Goal: Information Seeking & Learning: Learn about a topic

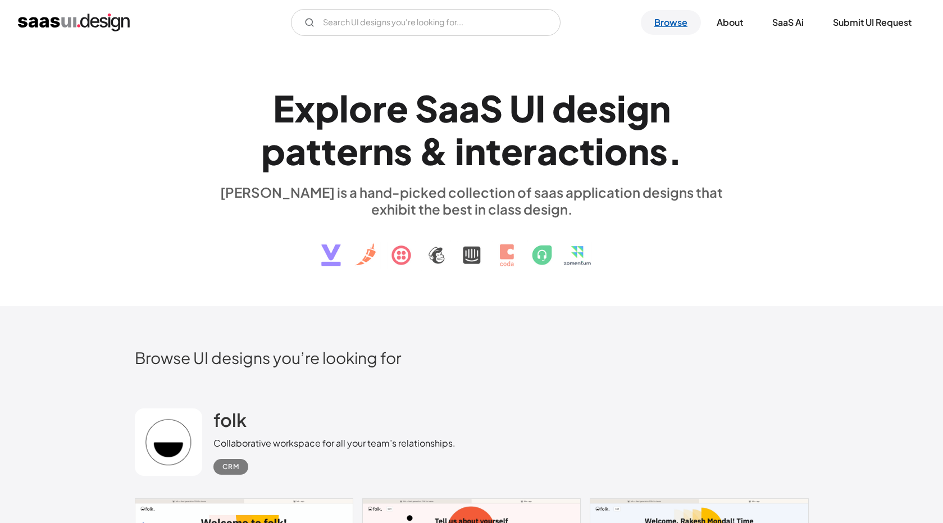
click at [667, 20] on link "Browse" at bounding box center [671, 22] width 60 height 25
click at [467, 22] on input "Email Form" at bounding box center [426, 22] width 270 height 27
click at [340, 25] on input "docuemtn management" at bounding box center [426, 22] width 270 height 27
type input "document management"
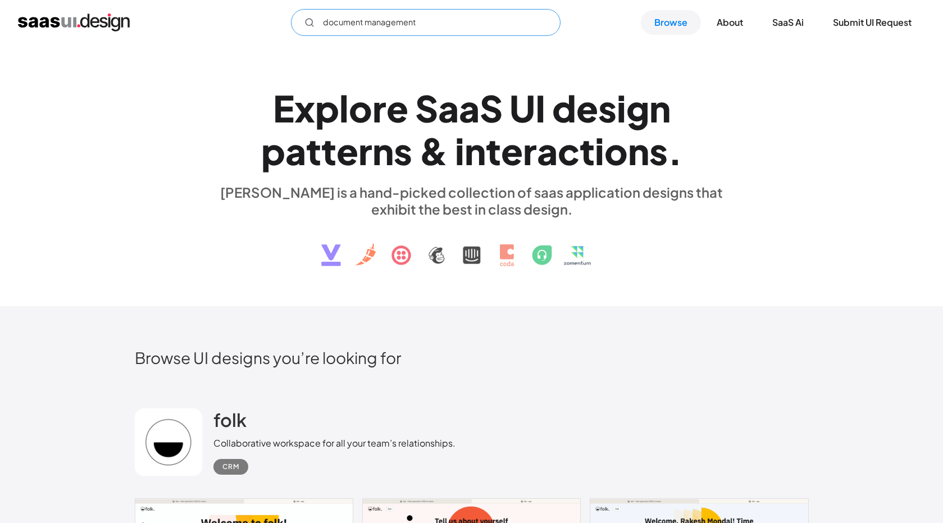
click at [431, 24] on input "document management" at bounding box center [426, 22] width 270 height 27
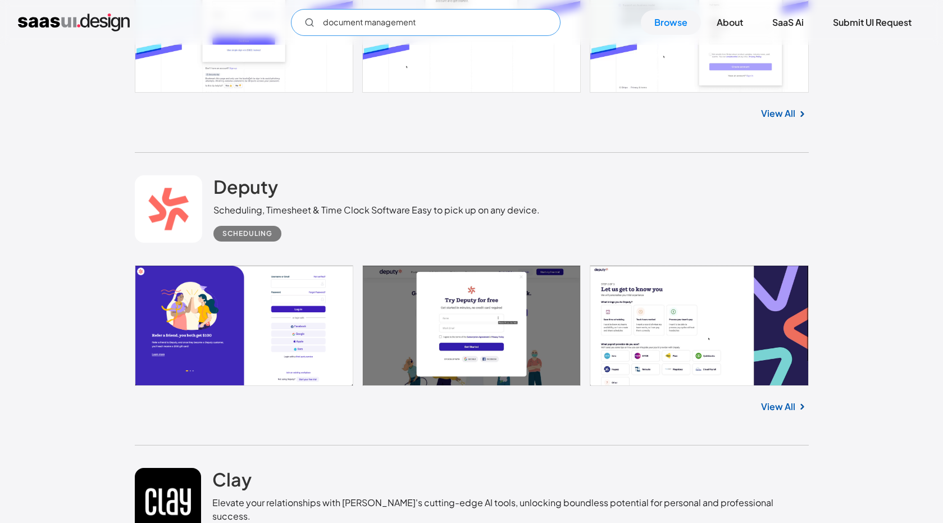
scroll to position [4728, 0]
